Goal: Transaction & Acquisition: Purchase product/service

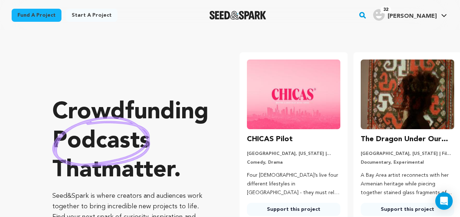
scroll to position [559, 0]
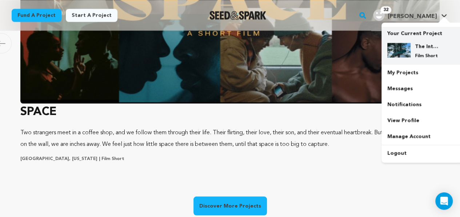
click at [416, 50] on h4 "The Intersection At [PERSON_NAME][GEOGRAPHIC_DATA][PERSON_NAME]" at bounding box center [428, 46] width 26 height 7
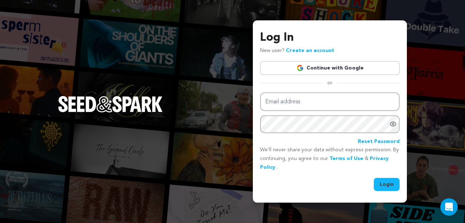
click at [333, 69] on link "Continue with Google" at bounding box center [330, 68] width 140 height 14
click at [334, 67] on link "Continue with Google" at bounding box center [330, 68] width 140 height 14
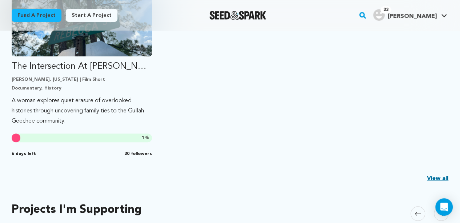
scroll to position [232, 0]
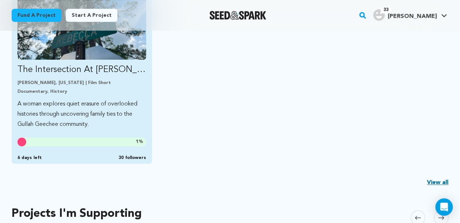
click at [104, 77] on link "The Intersection At [PERSON_NAME][GEOGRAPHIC_DATA][PERSON_NAME] [PERSON_NAME], …" at bounding box center [81, 59] width 129 height 142
